Goal: Use online tool/utility: Utilize a website feature to perform a specific function

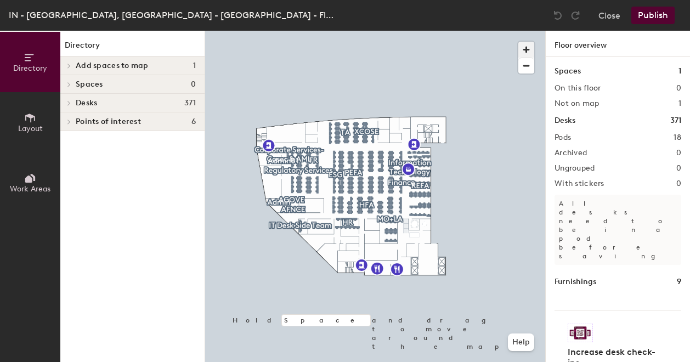
click at [526, 48] on span "button" at bounding box center [526, 50] width 16 height 16
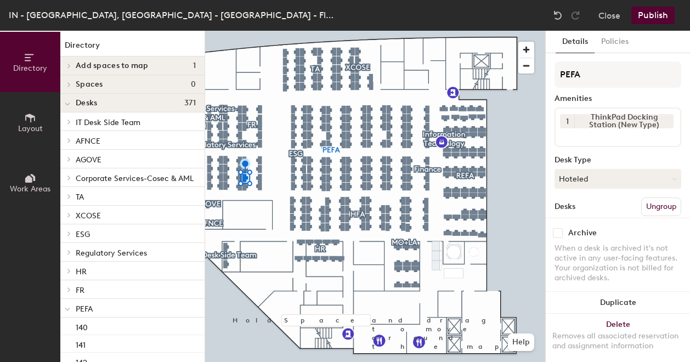
click at [33, 123] on icon at bounding box center [30, 118] width 12 height 12
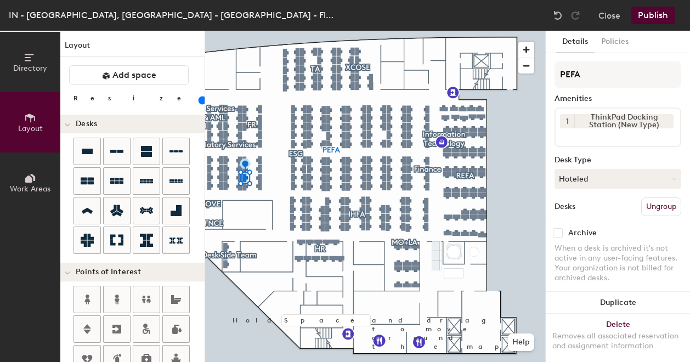
scroll to position [290, 0]
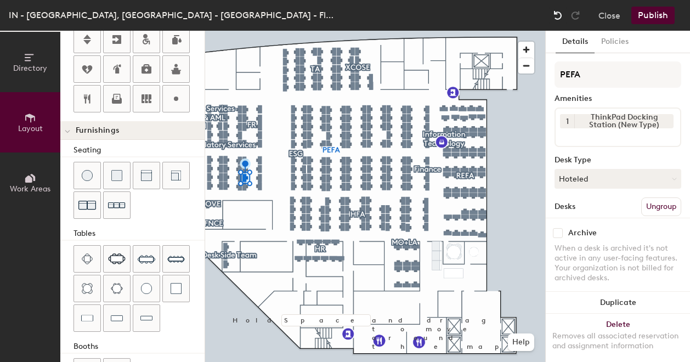
click at [556, 14] on img at bounding box center [557, 15] width 11 height 11
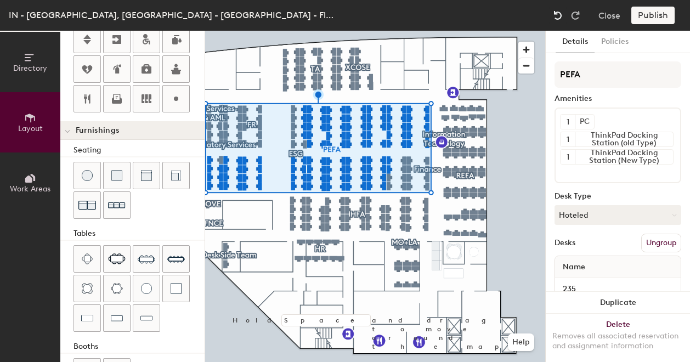
click at [558, 15] on img at bounding box center [557, 15] width 11 height 11
type input "20"
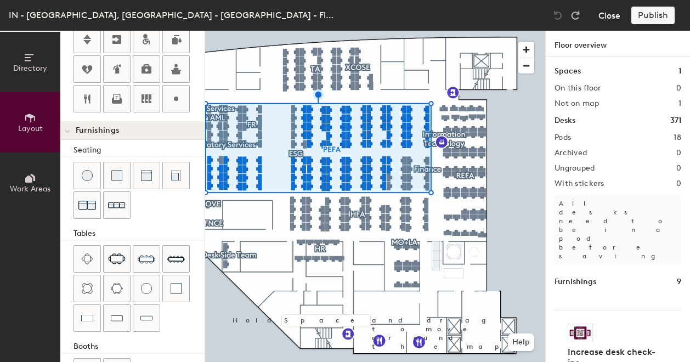
click at [609, 16] on button "Close" at bounding box center [609, 16] width 22 height 18
